Goal: Transaction & Acquisition: Purchase product/service

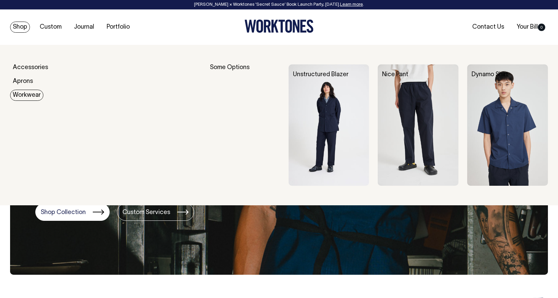
click at [532, 136] on img at bounding box center [508, 124] width 81 height 121
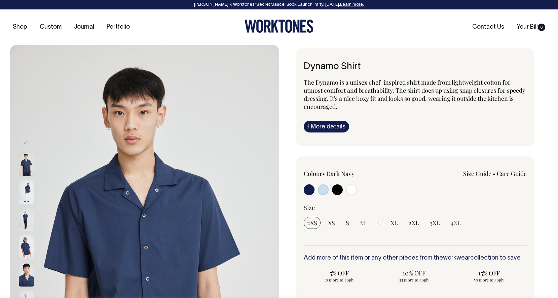
click at [354, 187] on input "radio" at bounding box center [351, 189] width 11 height 11
radio input "true"
select select "Off-White"
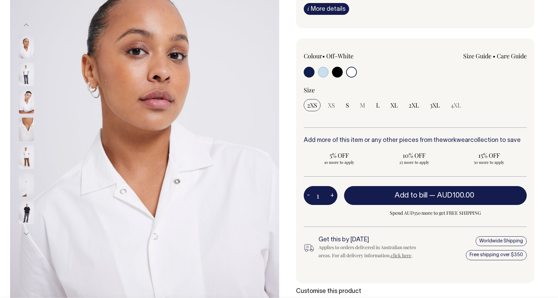
scroll to position [118, 0]
click at [20, 77] on img at bounding box center [26, 74] width 15 height 24
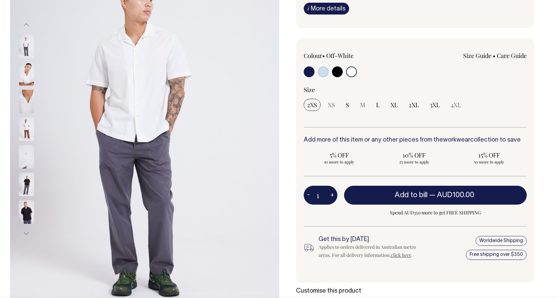
click at [28, 98] on img at bounding box center [26, 102] width 15 height 24
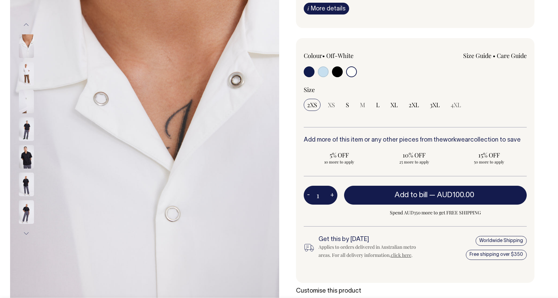
click at [31, 135] on img at bounding box center [26, 129] width 15 height 24
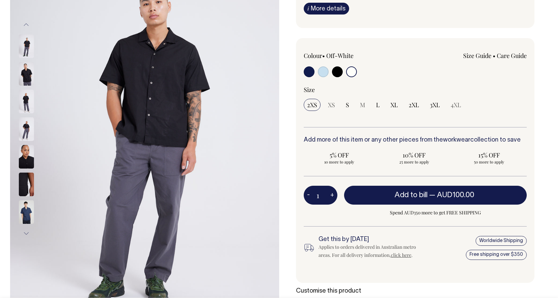
click at [24, 130] on img at bounding box center [26, 129] width 15 height 24
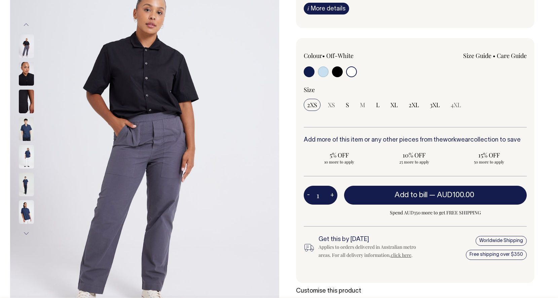
click at [27, 131] on img at bounding box center [26, 129] width 15 height 24
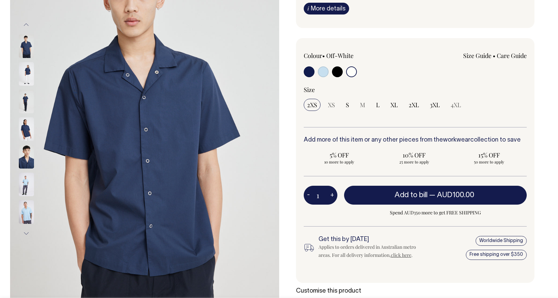
click at [353, 70] on input "radio" at bounding box center [351, 71] width 11 height 11
click at [346, 109] on input "S" at bounding box center [348, 105] width 10 height 12
radio input "true"
select select "S"
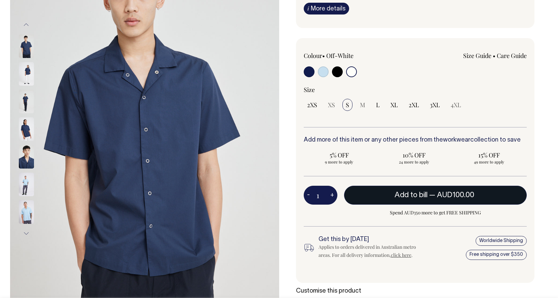
click at [396, 193] on span "Add to bill" at bounding box center [411, 195] width 33 height 7
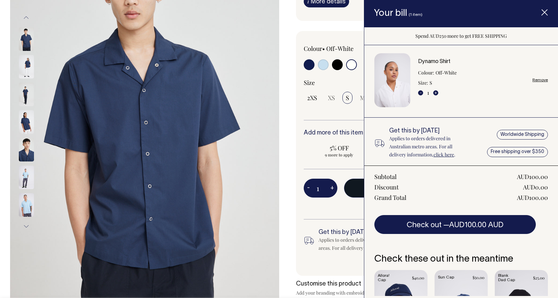
scroll to position [125, 0]
click at [546, 14] on line "Item added to your cart" at bounding box center [544, 12] width 5 height 5
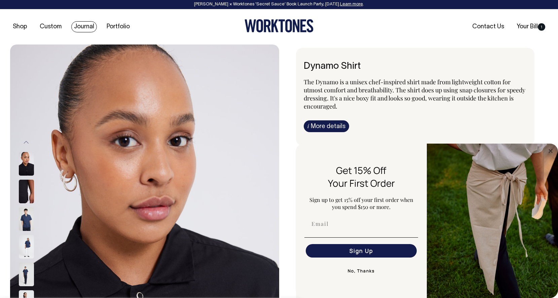
scroll to position [0, 0]
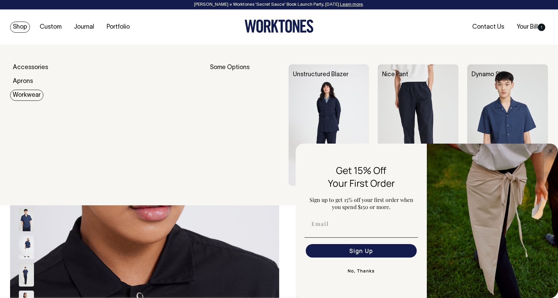
click at [29, 95] on link "Workwear" at bounding box center [26, 95] width 33 height 11
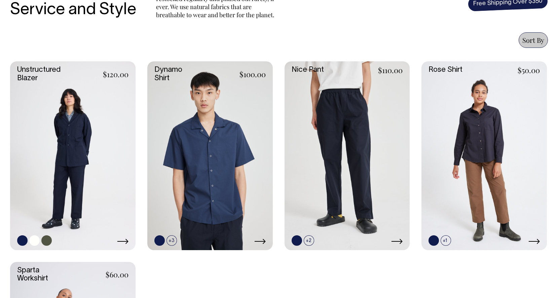
scroll to position [274, 0]
click at [71, 144] on link at bounding box center [73, 155] width 126 height 188
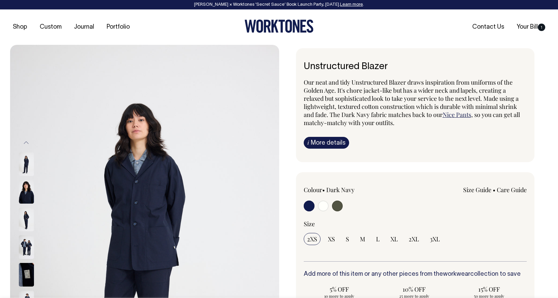
click at [320, 207] on input "radio" at bounding box center [323, 205] width 11 height 11
radio input "true"
radio input "false"
radio input "true"
select select "Off-White"
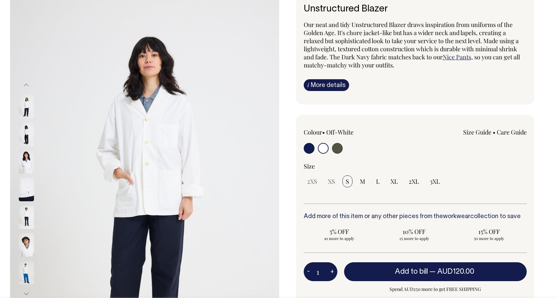
scroll to position [58, 0]
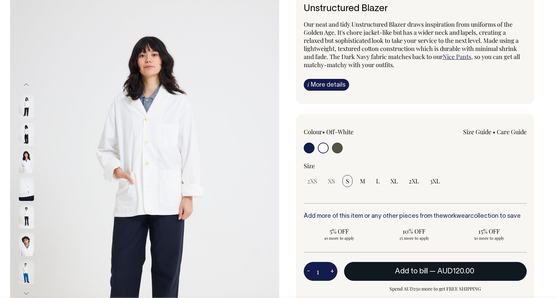
click at [395, 272] on span "Add to bill" at bounding box center [411, 271] width 33 height 7
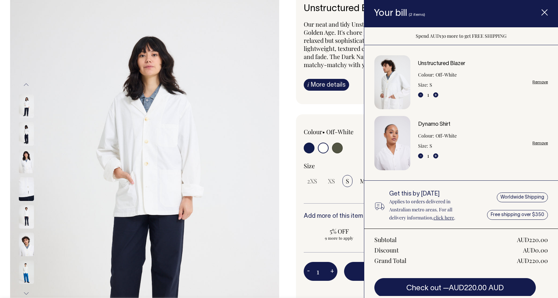
click at [544, 11] on line "Item added to your cart" at bounding box center [544, 12] width 5 height 5
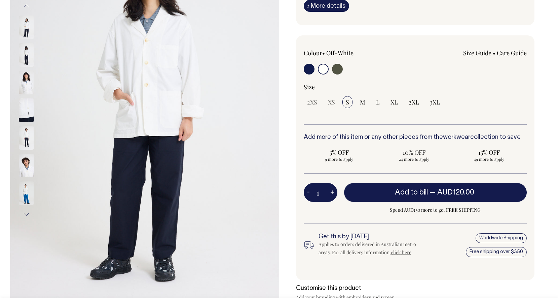
scroll to position [137, 0]
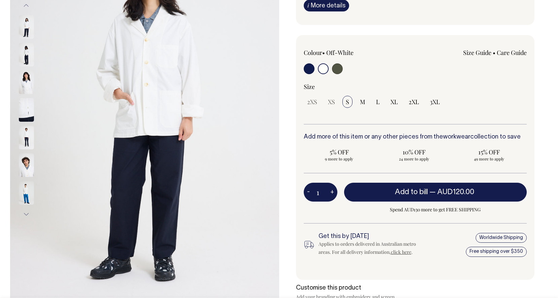
click at [477, 53] on link "Size Guide" at bounding box center [478, 52] width 28 height 8
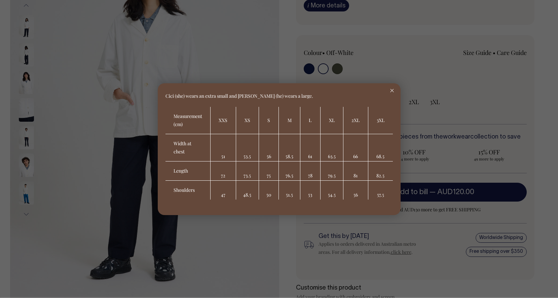
click at [434, 39] on div at bounding box center [279, 149] width 558 height 298
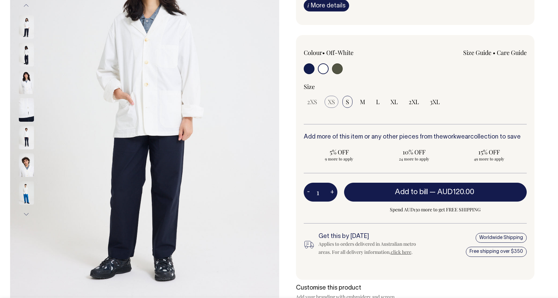
click at [330, 99] on span "XS" at bounding box center [331, 102] width 7 height 8
click at [329, 105] on span "XS" at bounding box center [331, 102] width 7 height 8
click at [361, 102] on span "M" at bounding box center [362, 102] width 5 height 8
click at [361, 102] on input "M" at bounding box center [363, 102] width 12 height 12
radio input "true"
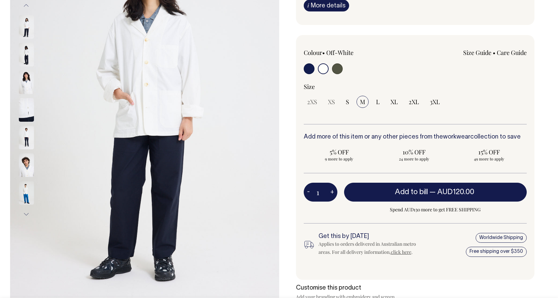
select select "M"
click at [333, 101] on span "XS" at bounding box center [331, 102] width 7 height 8
click at [347, 103] on span "S" at bounding box center [347, 102] width 3 height 8
click at [347, 103] on input "S" at bounding box center [348, 102] width 10 height 12
radio input "true"
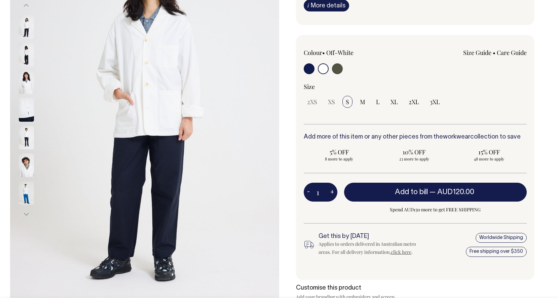
select select "S"
click at [308, 71] on input "radio" at bounding box center [309, 68] width 11 height 11
radio input "true"
select select "Dark Navy"
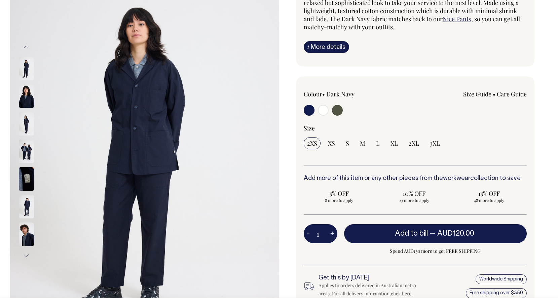
scroll to position [96, 0]
click at [336, 111] on input "radio" at bounding box center [337, 110] width 11 height 11
radio input "true"
select select "Olive"
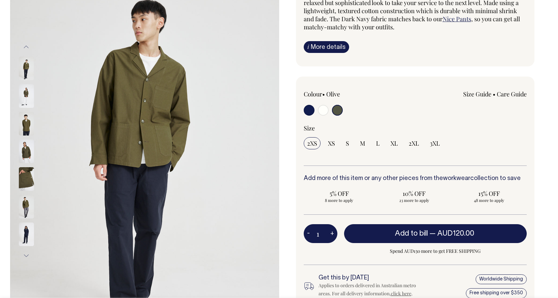
click at [326, 112] on input "radio" at bounding box center [323, 110] width 11 height 11
radio input "true"
radio input "false"
radio input "true"
select select "Off-White"
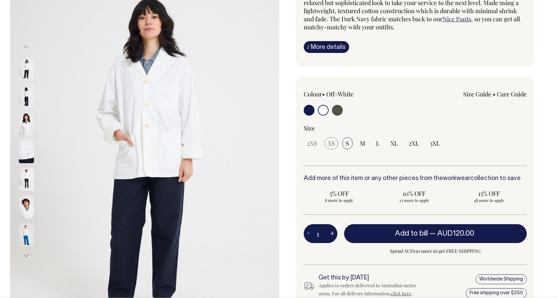
click at [330, 145] on span "XS" at bounding box center [331, 143] width 7 height 8
click at [310, 114] on input "radio" at bounding box center [309, 110] width 11 height 11
radio input "true"
select select "Dark Navy"
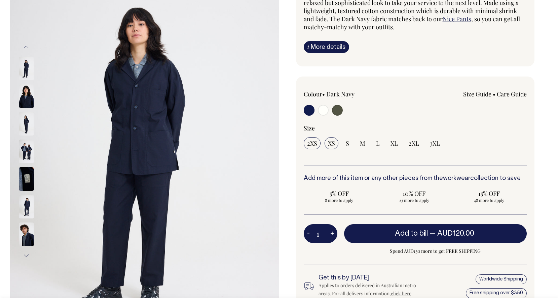
click at [334, 146] on span "XS" at bounding box center [331, 143] width 7 height 8
click at [334, 146] on input "XS" at bounding box center [332, 143] width 14 height 12
radio input "true"
select select "XS"
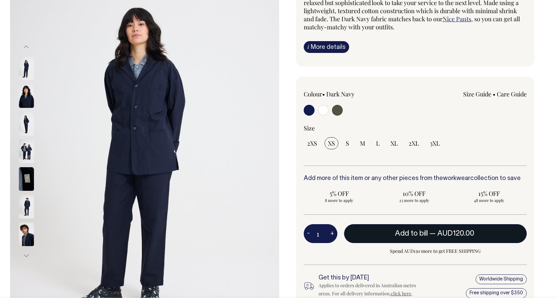
click at [390, 239] on button "Add to bill — AUD120.00" at bounding box center [435, 233] width 183 height 19
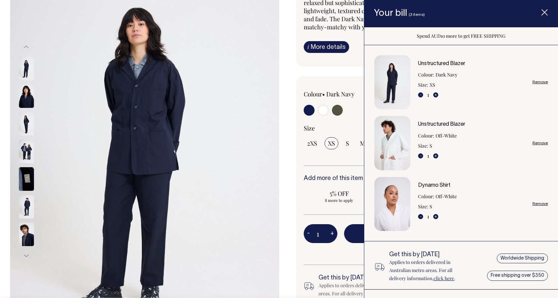
click at [540, 143] on link "Remove" at bounding box center [540, 143] width 15 height 4
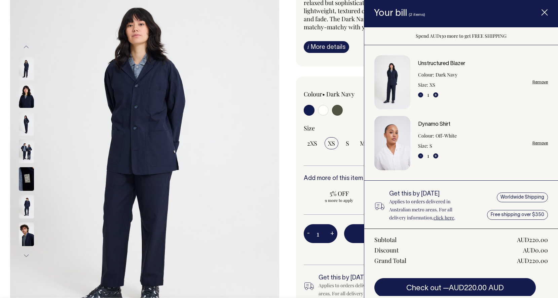
click at [438, 125] on link "Dynamo Shirt" at bounding box center [434, 124] width 32 height 5
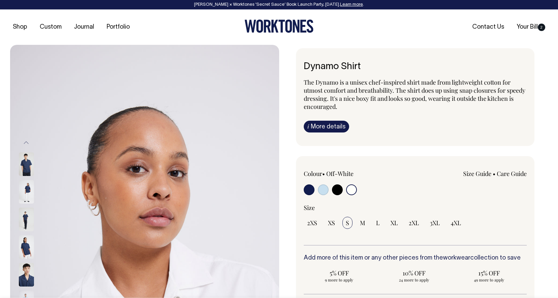
click at [309, 192] on input "radio" at bounding box center [309, 189] width 11 height 11
radio input "true"
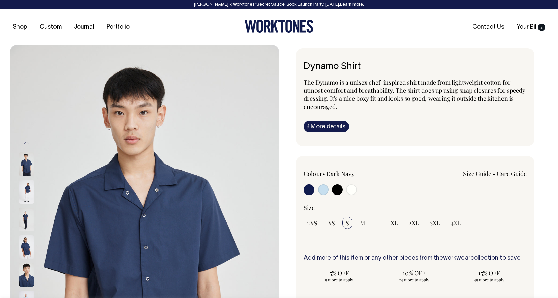
radio input "true"
click at [351, 193] on input "radio" at bounding box center [351, 189] width 11 height 11
radio input "true"
select select "Off-White"
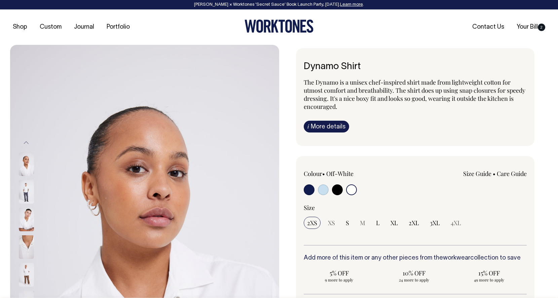
click at [320, 190] on input "radio" at bounding box center [323, 189] width 11 height 11
radio input "true"
select select "True Blue"
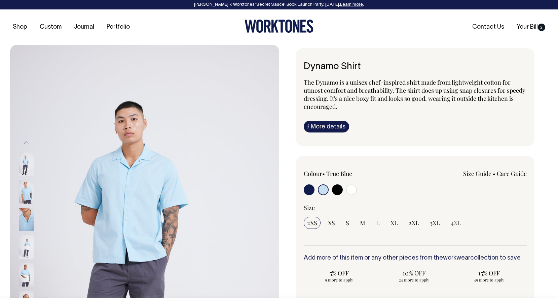
click at [309, 189] on input "radio" at bounding box center [309, 189] width 11 height 11
radio input "true"
select select "Dark Navy"
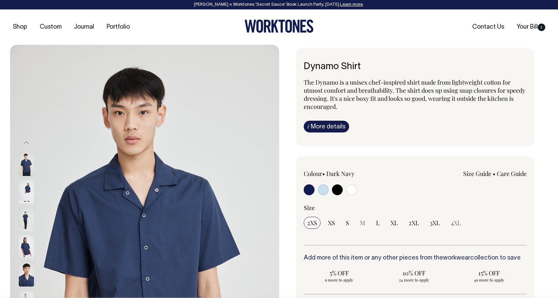
click at [342, 187] on input "radio" at bounding box center [337, 189] width 11 height 11
radio input "true"
select select "Black"
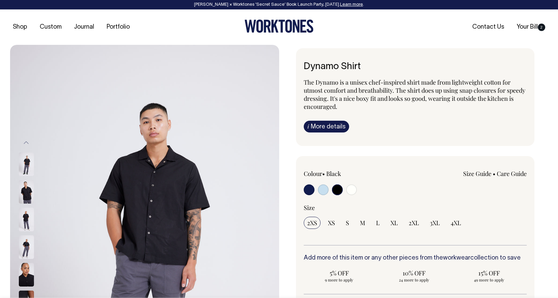
click at [303, 192] on div "Colour • Black S" at bounding box center [415, 278] width 239 height 244
click at [306, 192] on input "radio" at bounding box center [309, 189] width 11 height 11
radio input "true"
select select "Dark Navy"
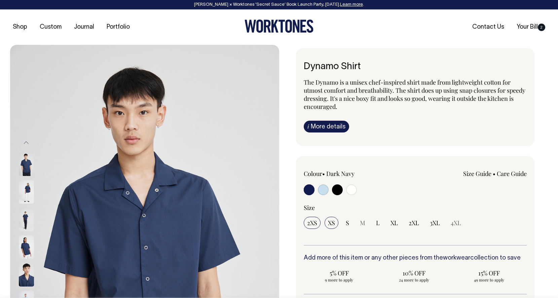
click at [335, 224] on input "XS" at bounding box center [332, 222] width 14 height 12
radio input "true"
select select "XS"
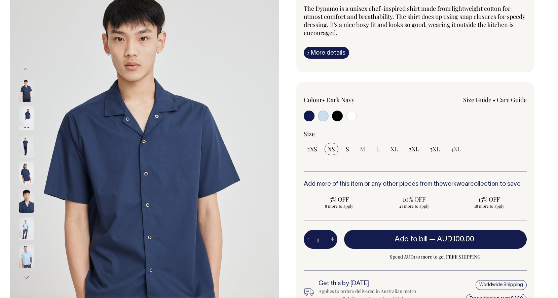
click at [419, 246] on button "Add to bill — AUD100.00" at bounding box center [435, 239] width 183 height 19
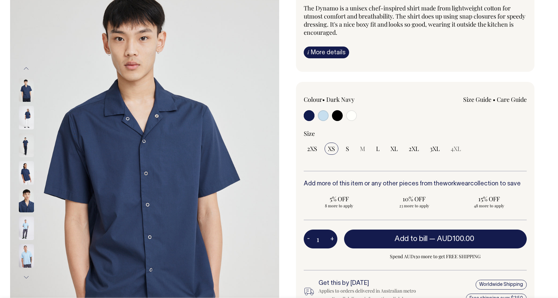
scroll to position [74, 0]
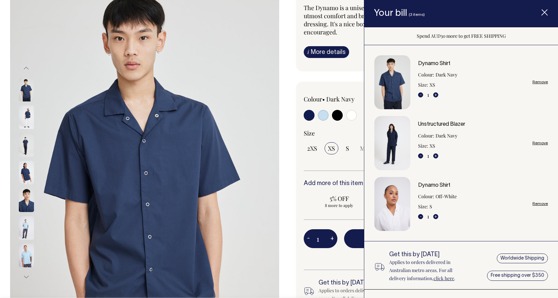
click at [352, 115] on input "radio" at bounding box center [351, 115] width 11 height 11
radio input "true"
select select "Off-White"
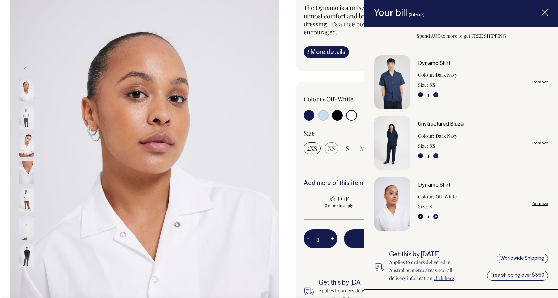
click at [330, 150] on span "XS" at bounding box center [331, 148] width 7 height 8
click at [550, 6] on span "Item added to your cart" at bounding box center [545, 13] width 27 height 29
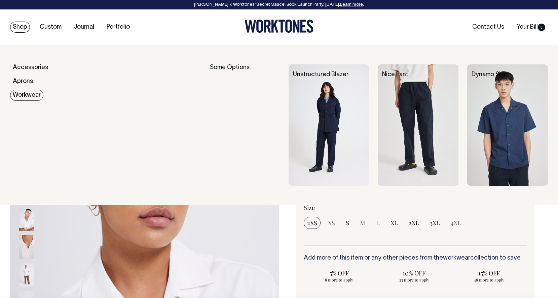
click at [423, 142] on img at bounding box center [418, 124] width 81 height 121
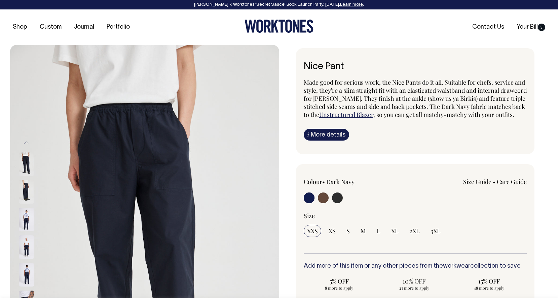
click at [340, 203] on input "radio" at bounding box center [337, 197] width 11 height 11
radio input "true"
select select "Charcoal"
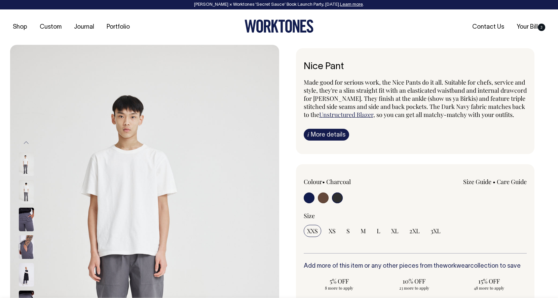
click at [309, 203] on input "radio" at bounding box center [309, 197] width 11 height 11
radio input "true"
select select "Dark Navy"
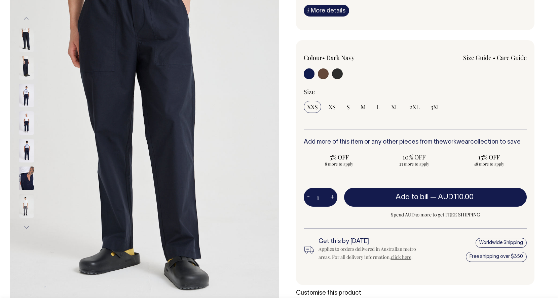
scroll to position [124, 0]
click at [28, 116] on img at bounding box center [26, 123] width 15 height 24
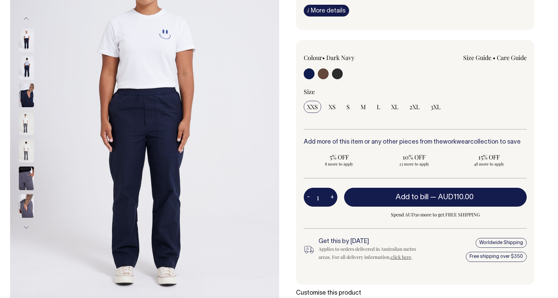
click at [477, 62] on link "Size Guide" at bounding box center [478, 58] width 28 height 8
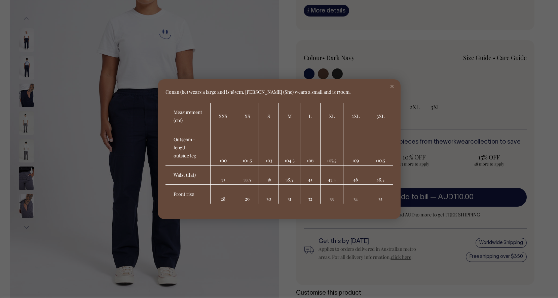
click at [454, 83] on div at bounding box center [279, 149] width 558 height 298
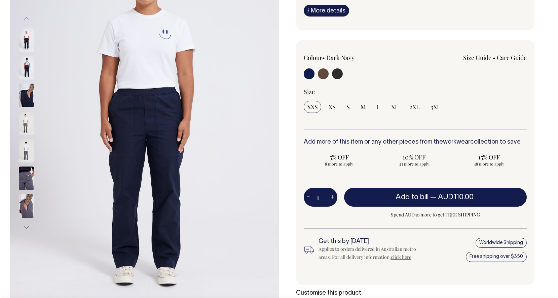
click at [352, 113] on div "XXS XS S M L XL 2XL 3XL" at bounding box center [416, 107] width 224 height 12
click at [350, 111] on span "S" at bounding box center [348, 107] width 3 height 8
click at [350, 113] on input "S" at bounding box center [348, 107] width 10 height 12
radio input "true"
select select "S"
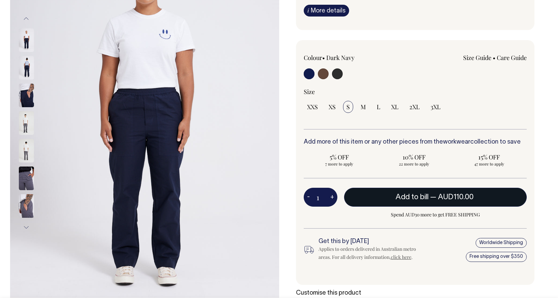
click at [420, 200] on span "Add to bill" at bounding box center [412, 197] width 33 height 7
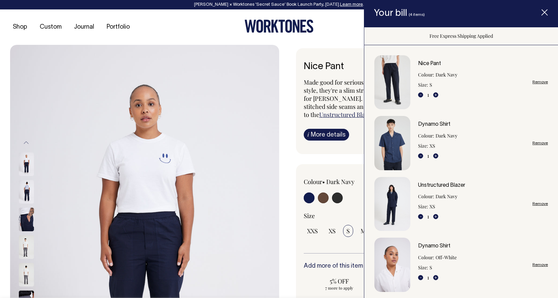
scroll to position [0, 0]
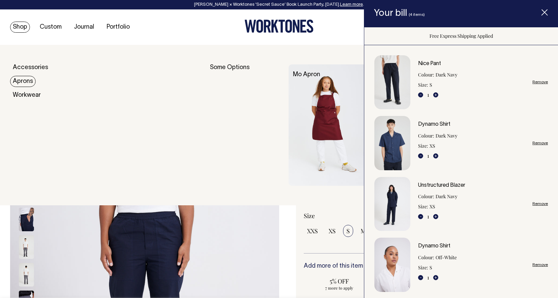
click at [23, 81] on link "Aprons" at bounding box center [23, 81] width 26 height 11
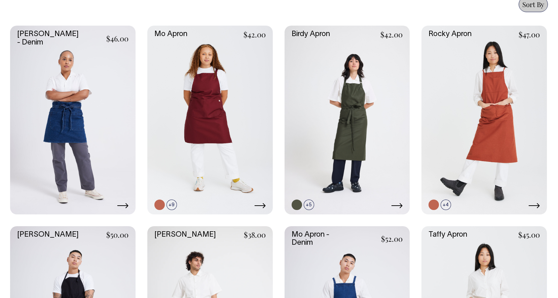
scroll to position [309, 0]
click at [209, 113] on link at bounding box center [210, 120] width 126 height 188
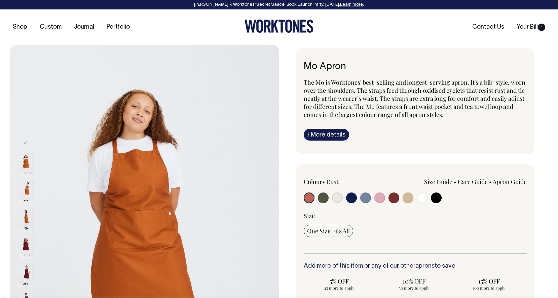
click at [423, 199] on input "radio" at bounding box center [422, 197] width 11 height 11
radio input "true"
select select "Off-White"
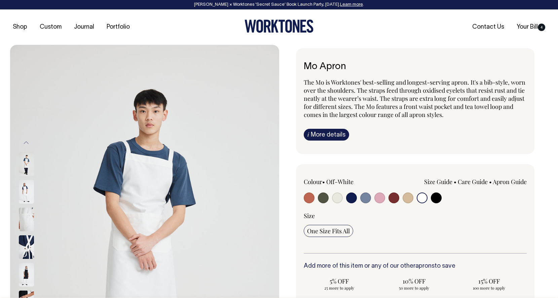
click at [330, 231] on span "One Size Fits All" at bounding box center [328, 231] width 43 height 8
click at [330, 231] on input "One Size Fits All" at bounding box center [328, 231] width 49 height 12
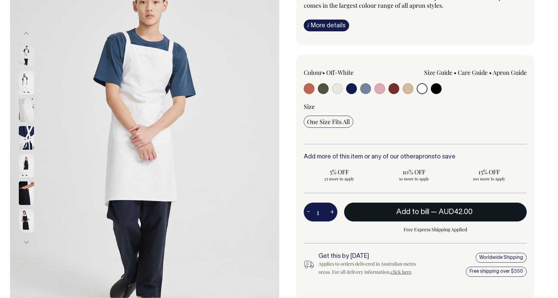
click at [417, 219] on button "Add to bill — AUD42.00" at bounding box center [435, 211] width 183 height 19
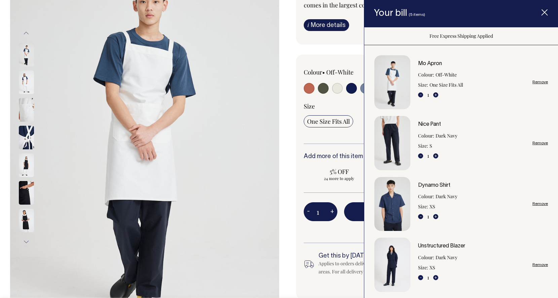
click at [297, 180] on div "Colour • Off-White Size Guide Size Guide cm 26" at bounding box center [415, 177] width 239 height 244
click at [351, 87] on input "radio" at bounding box center [351, 88] width 11 height 11
radio input "true"
select select "Dark Navy"
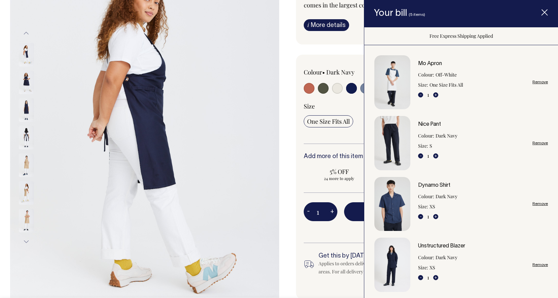
click at [277, 202] on img at bounding box center [144, 137] width 269 height 404
click at [546, 12] on line "Item added to your cart" at bounding box center [544, 12] width 5 height 5
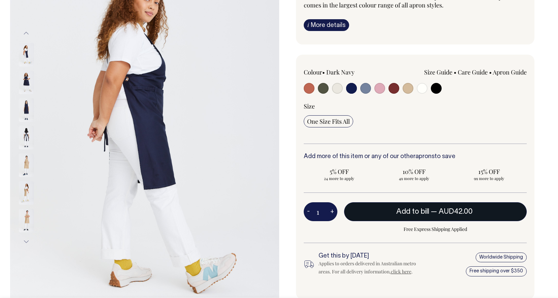
click at [438, 215] on button "Add to bill — AUD42.00" at bounding box center [435, 211] width 183 height 19
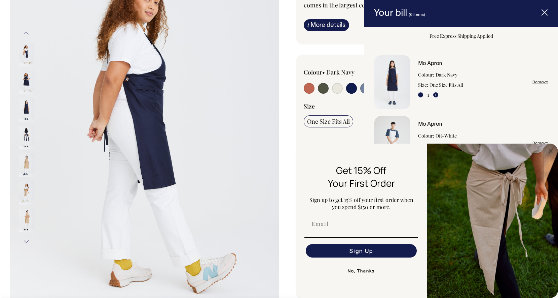
click at [546, 14] on icon "Item added to your cart" at bounding box center [545, 12] width 7 height 7
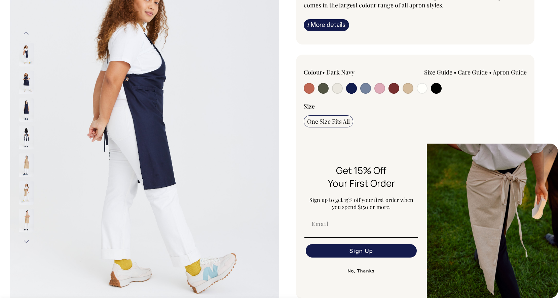
click at [406, 87] on input "radio" at bounding box center [408, 88] width 11 height 11
radio input "true"
select select "Khaki"
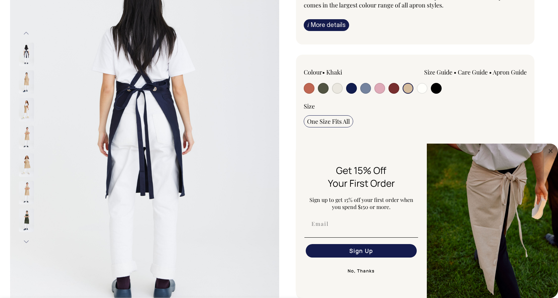
click at [380, 88] on input "radio" at bounding box center [380, 88] width 11 height 11
radio input "true"
select select "Pink"
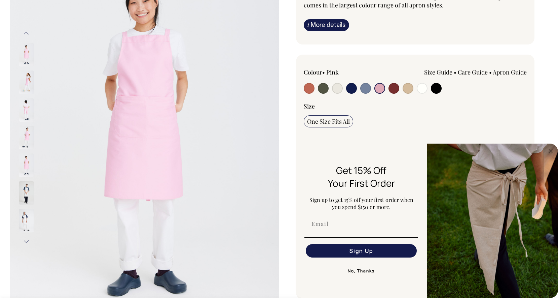
click at [397, 88] on input "radio" at bounding box center [394, 88] width 11 height 11
radio input "true"
select select "Burgundy"
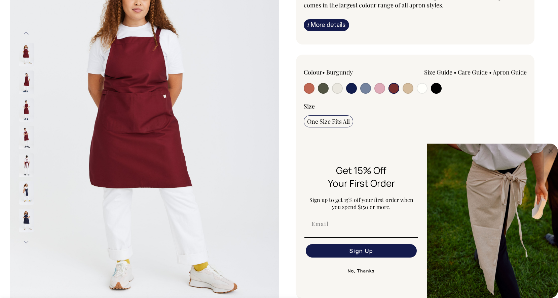
click at [351, 91] on input "radio" at bounding box center [351, 88] width 11 height 11
radio input "true"
select select "Dark Navy"
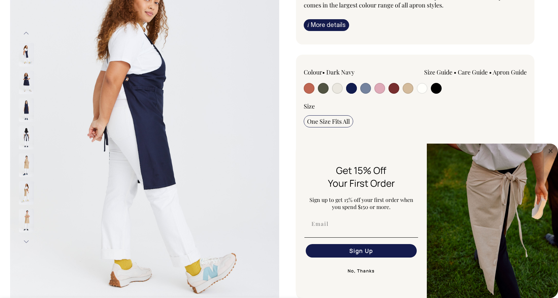
click at [396, 91] on input "radio" at bounding box center [394, 88] width 11 height 11
radio input "true"
select select "Burgundy"
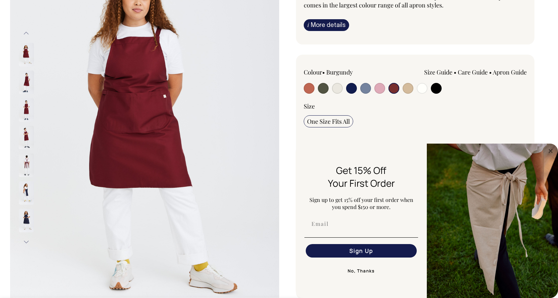
click at [549, 13] on div "Previous Next" at bounding box center [279, 137] width 558 height 404
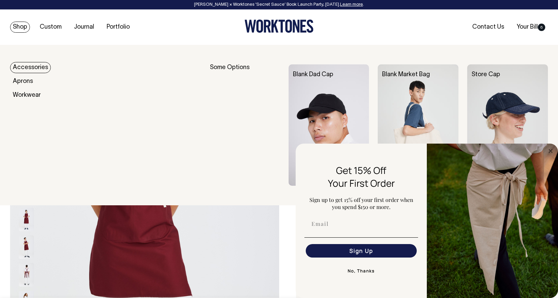
click at [29, 66] on link "Accessories" at bounding box center [30, 67] width 41 height 11
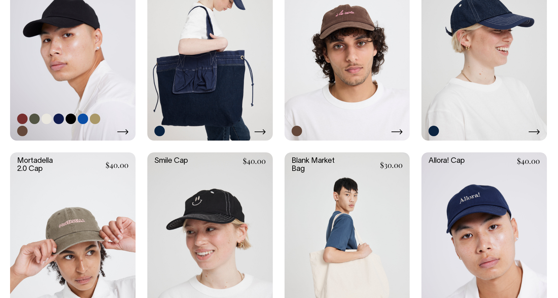
scroll to position [383, 0]
click at [88, 40] on link at bounding box center [73, 46] width 126 height 188
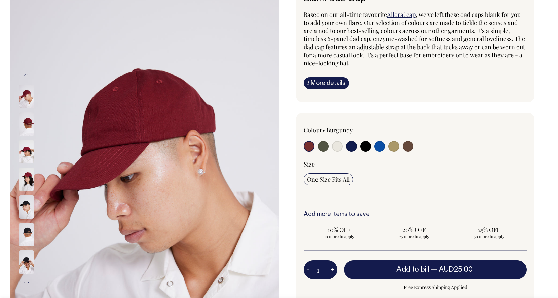
scroll to position [68, 0]
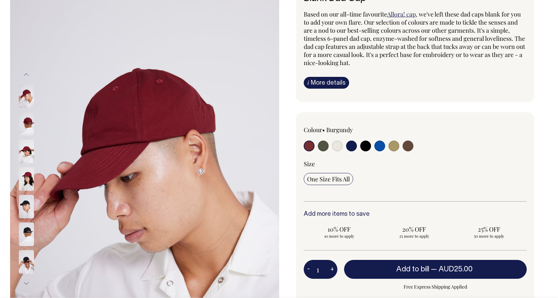
click at [349, 144] on input "radio" at bounding box center [351, 145] width 11 height 11
radio input "true"
select select "Dark Navy"
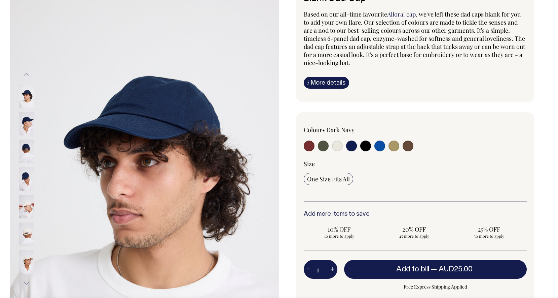
click at [29, 236] on img at bounding box center [26, 234] width 15 height 24
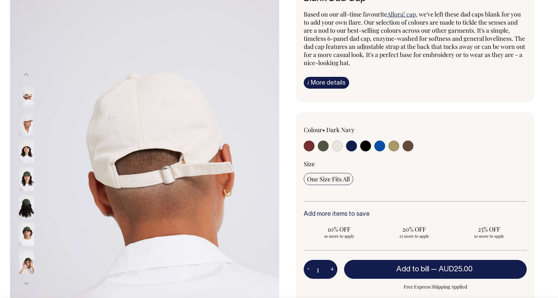
click at [23, 208] on img at bounding box center [26, 207] width 15 height 24
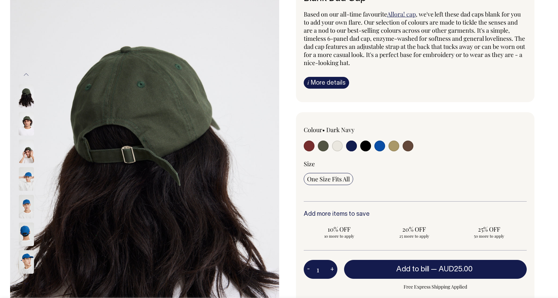
click at [24, 233] on img at bounding box center [26, 234] width 15 height 24
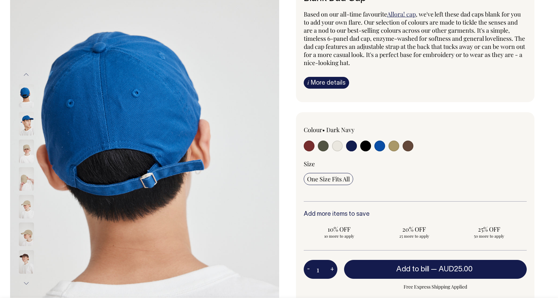
click at [23, 255] on img at bounding box center [26, 262] width 15 height 24
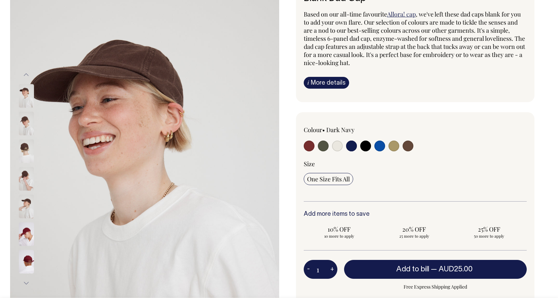
click at [26, 74] on button "Previous" at bounding box center [26, 74] width 10 height 15
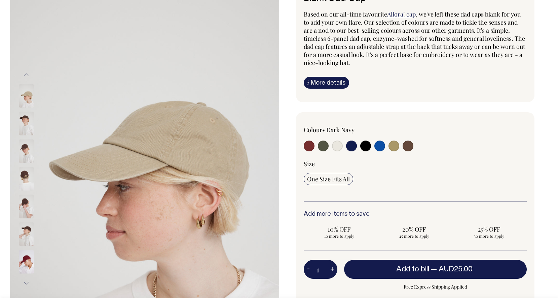
click at [26, 74] on button "Previous" at bounding box center [26, 74] width 10 height 15
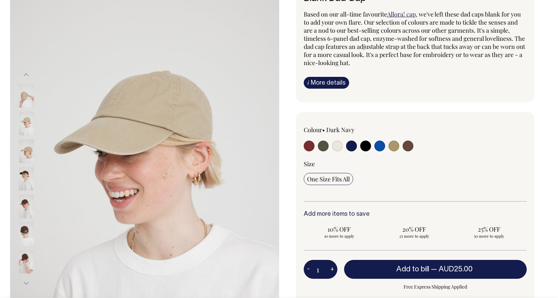
click at [26, 74] on button "Previous" at bounding box center [26, 74] width 10 height 15
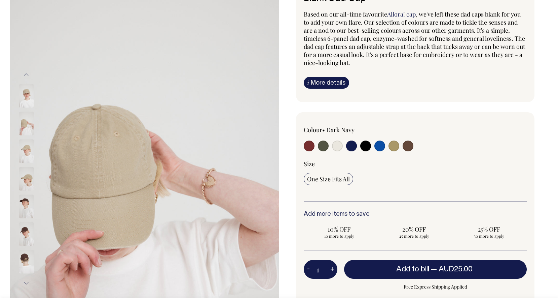
click at [26, 74] on button "Previous" at bounding box center [26, 74] width 10 height 15
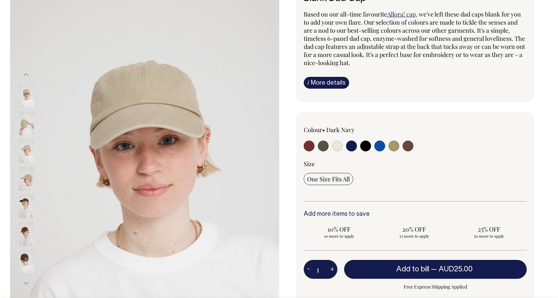
click at [26, 74] on button "Previous" at bounding box center [26, 74] width 10 height 15
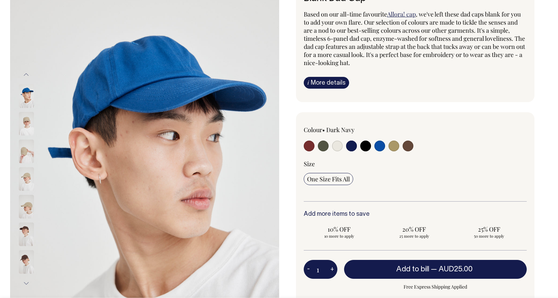
click at [26, 74] on button "Previous" at bounding box center [26, 74] width 10 height 15
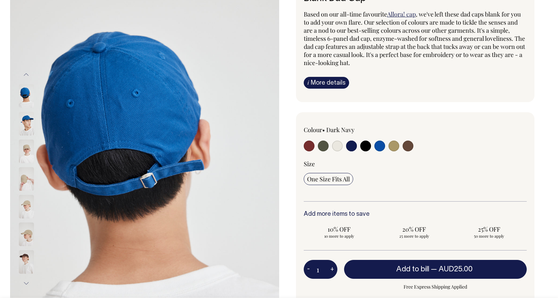
click at [26, 74] on button "Previous" at bounding box center [26, 74] width 10 height 15
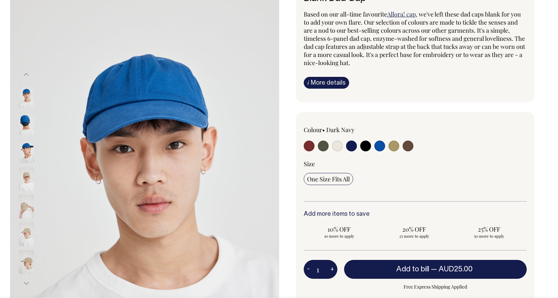
click at [26, 74] on button "Previous" at bounding box center [26, 74] width 10 height 15
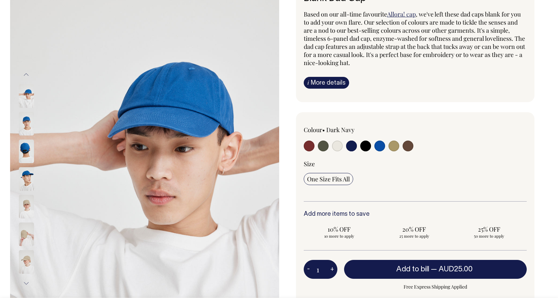
click at [26, 75] on button "Previous" at bounding box center [26, 74] width 10 height 15
click at [27, 75] on button "Previous" at bounding box center [26, 74] width 10 height 15
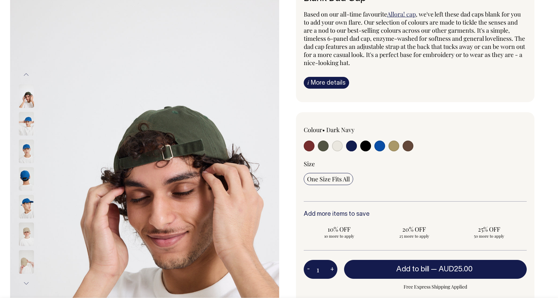
click at [27, 75] on button "Previous" at bounding box center [26, 74] width 10 height 15
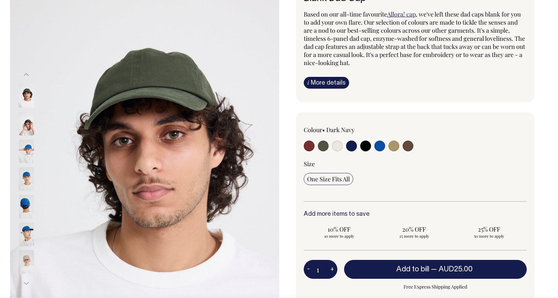
click at [27, 75] on button "Previous" at bounding box center [26, 74] width 10 height 15
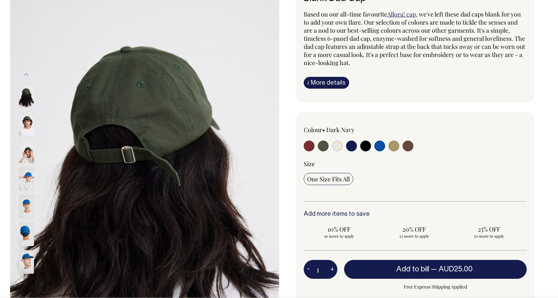
click at [27, 73] on button "Previous" at bounding box center [26, 74] width 10 height 15
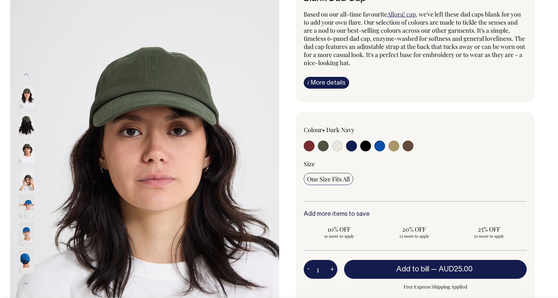
click at [27, 73] on button "Previous" at bounding box center [26, 74] width 10 height 15
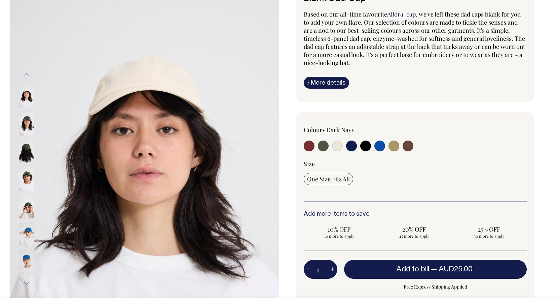
click at [27, 74] on button "Previous" at bounding box center [26, 74] width 10 height 15
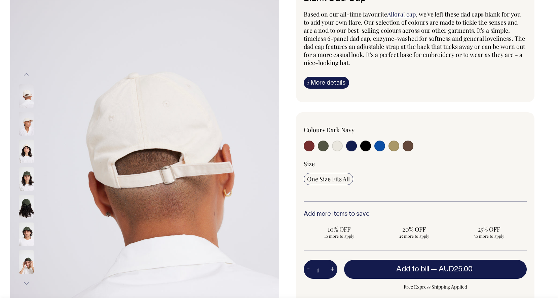
click at [25, 74] on button "Previous" at bounding box center [26, 74] width 10 height 15
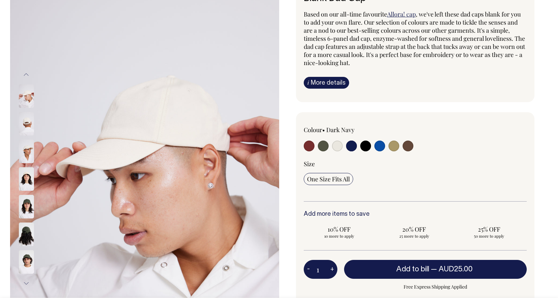
click at [27, 77] on button "Previous" at bounding box center [26, 74] width 10 height 15
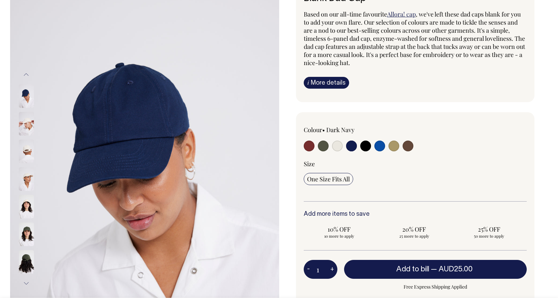
click at [27, 77] on button "Previous" at bounding box center [26, 74] width 10 height 15
click at [26, 74] on button "Previous" at bounding box center [26, 74] width 10 height 15
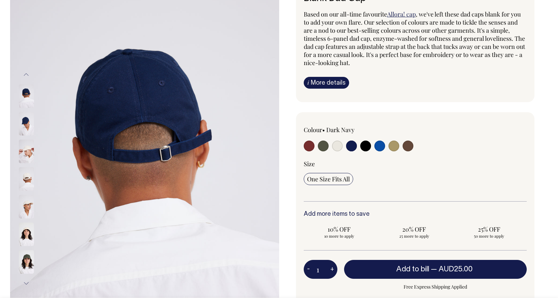
click at [26, 74] on button "Previous" at bounding box center [26, 74] width 10 height 15
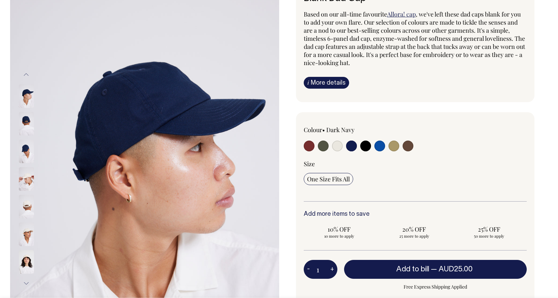
click at [310, 147] on input "radio" at bounding box center [309, 145] width 11 height 11
radio input "true"
select select "Burgundy"
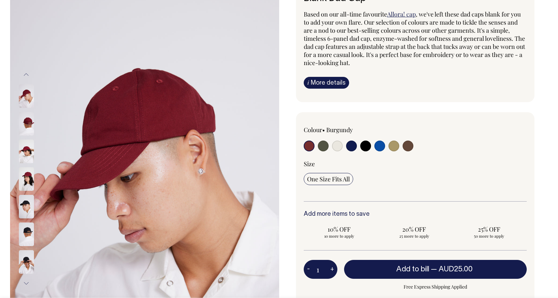
click at [350, 146] on input "radio" at bounding box center [351, 145] width 11 height 11
radio input "true"
select select "Dark Navy"
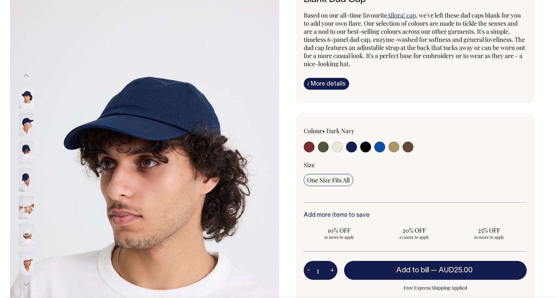
scroll to position [67, 0]
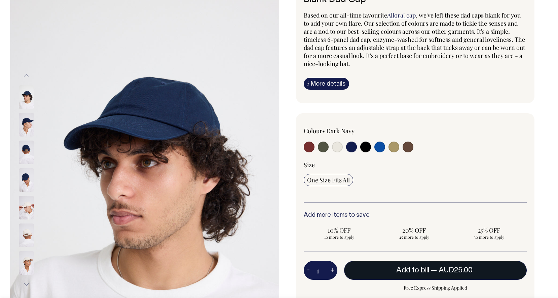
click at [390, 269] on button "Add to bill — AUD25.00" at bounding box center [435, 270] width 183 height 19
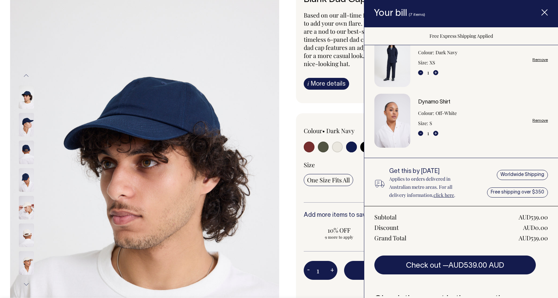
scroll to position [0, 0]
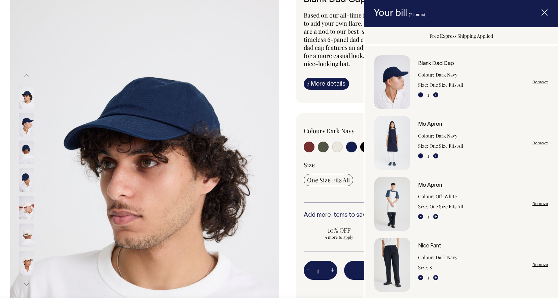
click at [548, 13] on icon "Item added to your cart" at bounding box center [545, 12] width 7 height 7
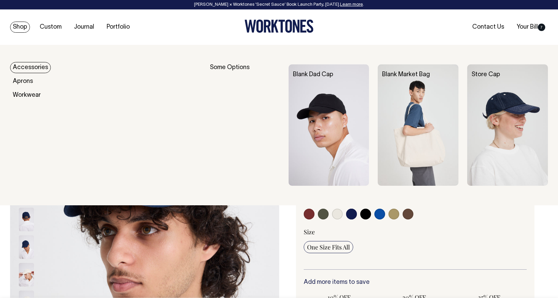
click at [415, 102] on img at bounding box center [418, 124] width 81 height 121
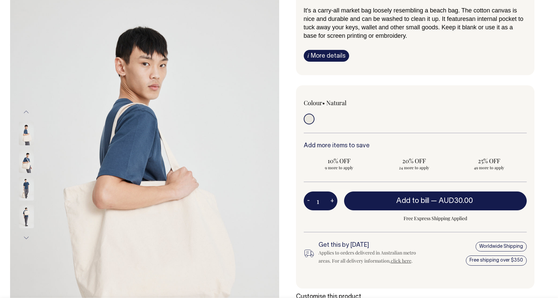
scroll to position [72, 0]
click at [27, 161] on img at bounding box center [26, 161] width 15 height 24
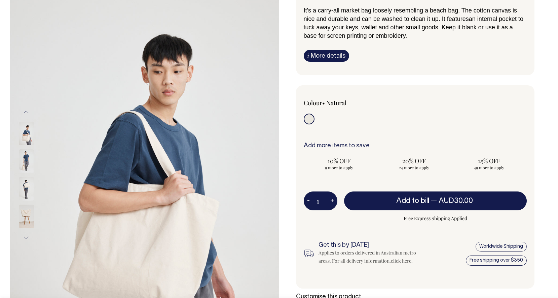
click at [28, 182] on img at bounding box center [26, 189] width 15 height 24
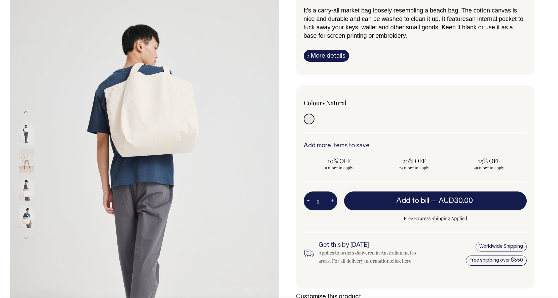
click at [29, 213] on img at bounding box center [26, 216] width 15 height 24
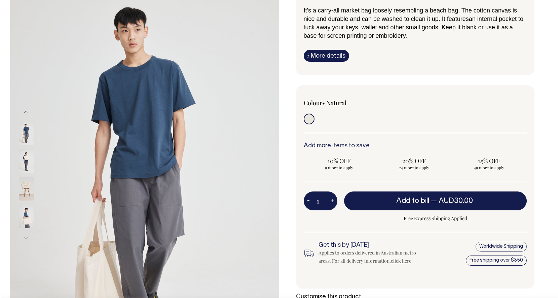
click at [292, 157] on div "Blank Market Bag It's a carry-all market bag loosely resembling a beach bag. Th…" at bounding box center [413, 150] width 269 height 349
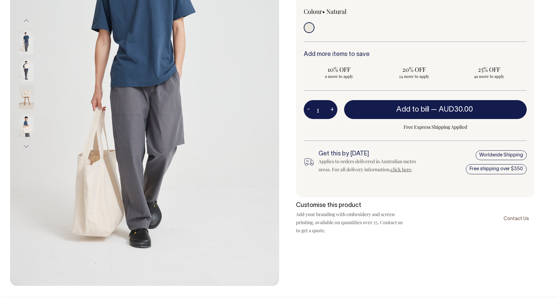
scroll to position [164, 0]
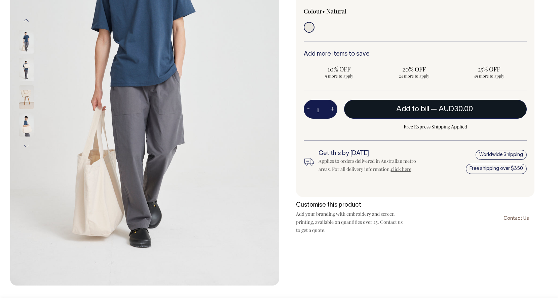
click at [431, 109] on span "— AUD30.00" at bounding box center [453, 109] width 44 height 7
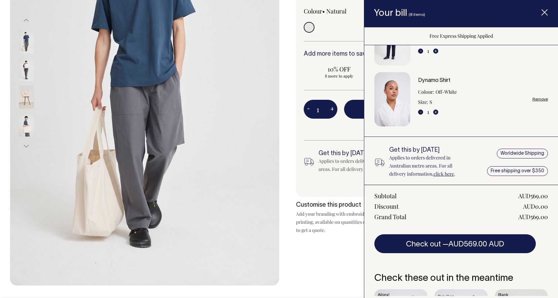
scroll to position [491, 0]
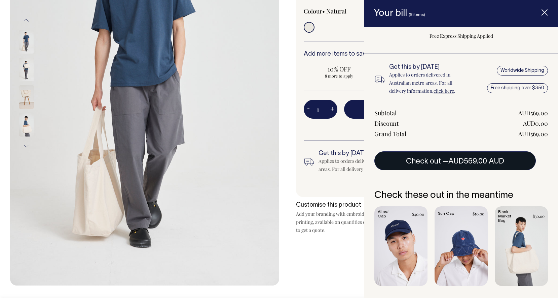
click at [430, 165] on button "Check out — AUD569.00 AUD" at bounding box center [456, 160] width 162 height 19
